Goal: Task Accomplishment & Management: Manage account settings

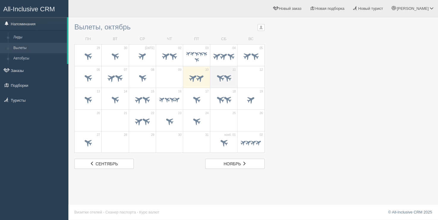
click at [222, 77] on span at bounding box center [227, 78] width 10 height 10
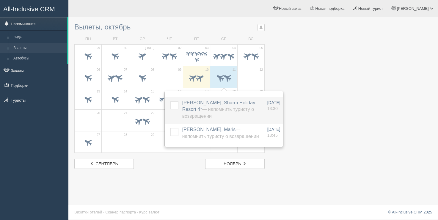
click at [169, 103] on td at bounding box center [172, 110] width 15 height 27
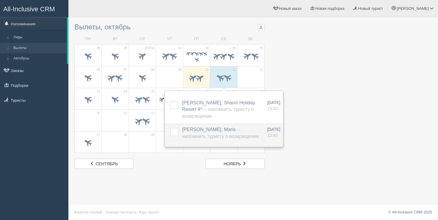
click at [170, 128] on label at bounding box center [170, 128] width 0 height 0
click at [0, 0] on input "checkbox" at bounding box center [0, 0] width 0 height 0
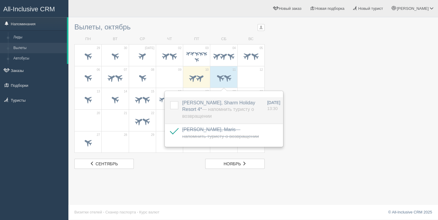
click at [170, 101] on label at bounding box center [170, 101] width 0 height 0
click at [0, 0] on input "checkbox" at bounding box center [0, 0] width 0 height 0
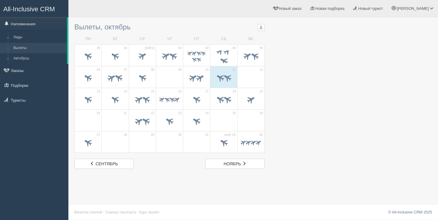
click at [227, 81] on span at bounding box center [227, 78] width 10 height 10
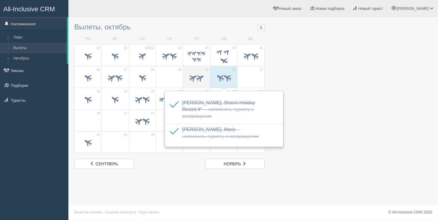
click at [192, 73] on span at bounding box center [193, 78] width 10 height 10
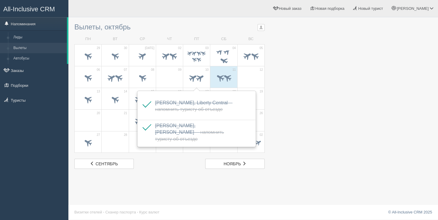
click at [284, 83] on div at bounding box center [252, 94] width 357 height 149
